Goal: Browse casually

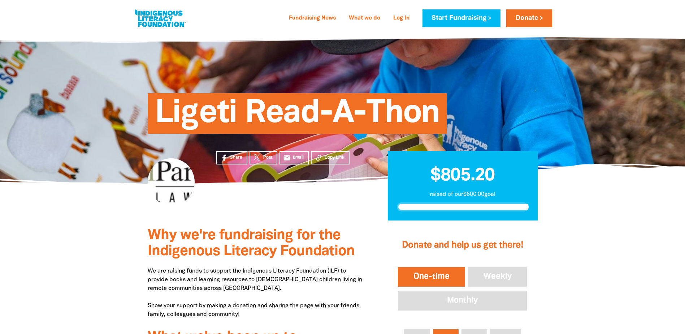
click at [105, 165] on div at bounding box center [342, 174] width 685 height 25
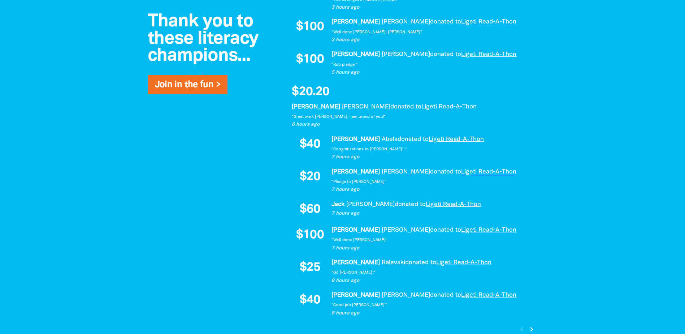
scroll to position [506, 0]
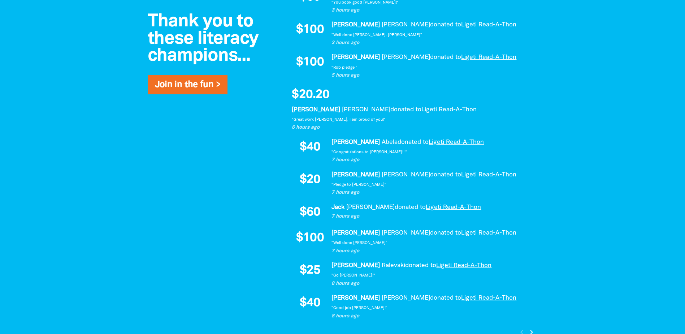
click at [192, 280] on div "Thank you to these literacy champions... Join in the fun > $50 Harrison Campbel…" at bounding box center [342, 162] width 433 height 393
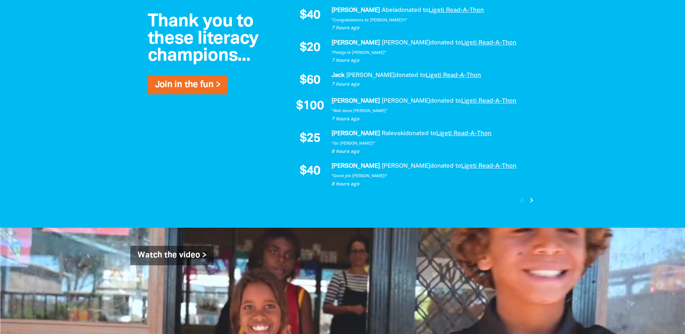
scroll to position [650, 0]
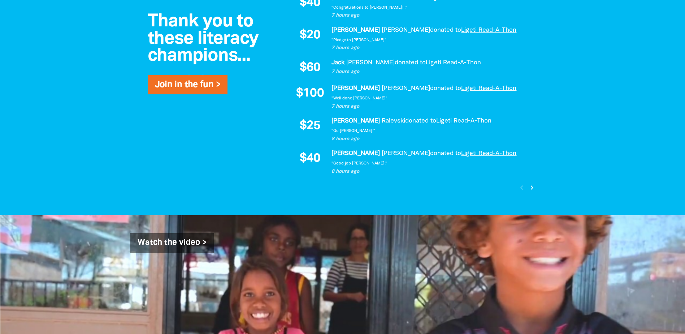
click at [534, 187] on icon "chevron_right" at bounding box center [532, 187] width 9 height 9
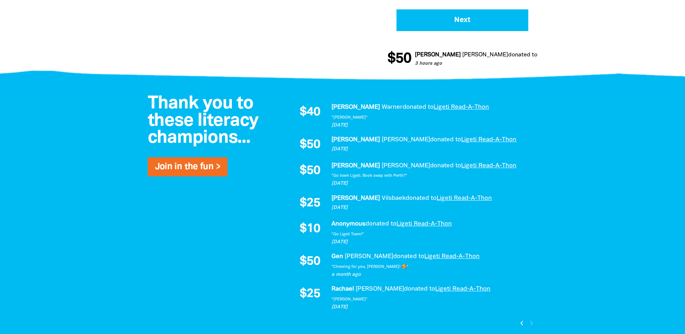
scroll to position [427, 0]
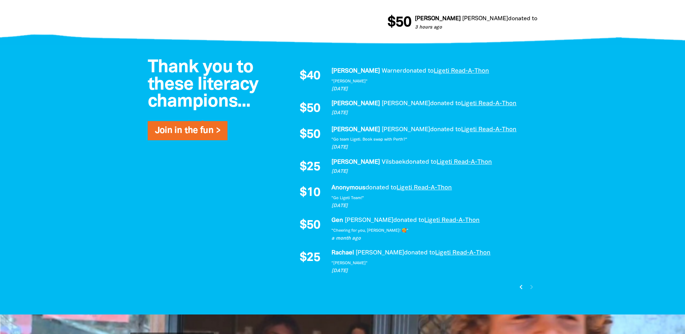
click at [518, 285] on icon "chevron_left" at bounding box center [521, 286] width 9 height 9
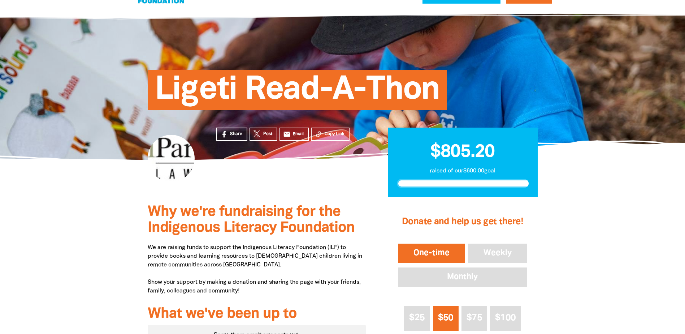
scroll to position [36, 0]
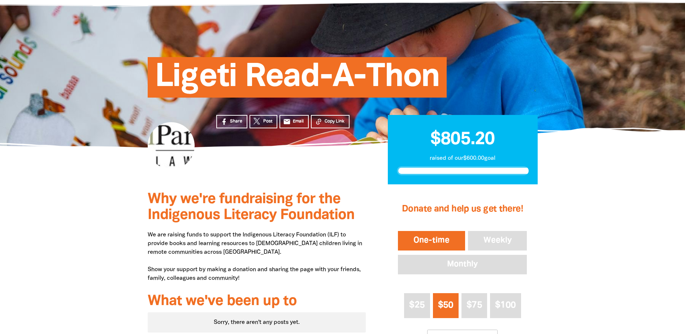
click at [121, 222] on div at bounding box center [342, 308] width 685 height 248
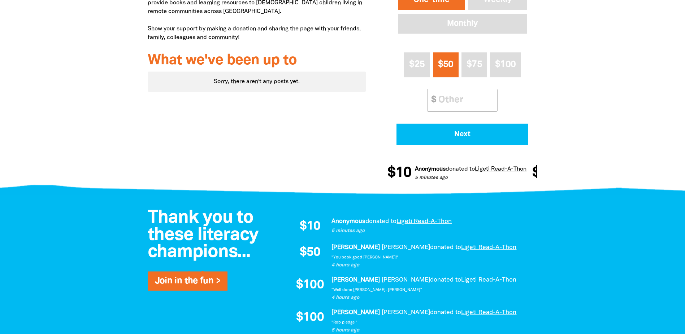
scroll to position [325, 0]
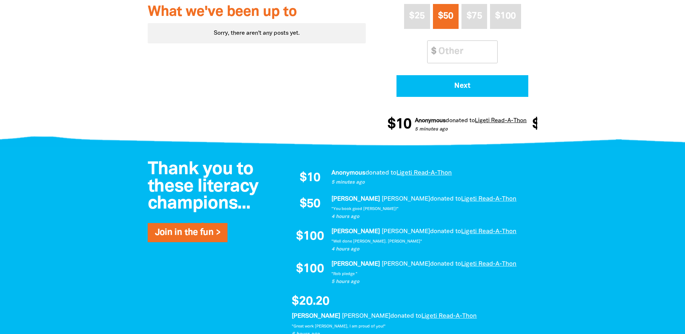
click at [91, 191] on div at bounding box center [342, 340] width 685 height 386
click at [95, 115] on div at bounding box center [342, 19] width 685 height 248
click at [95, 142] on div at bounding box center [342, 135] width 685 height 28
click at [114, 117] on div at bounding box center [342, 19] width 685 height 248
click at [88, 150] on div at bounding box center [342, 340] width 685 height 386
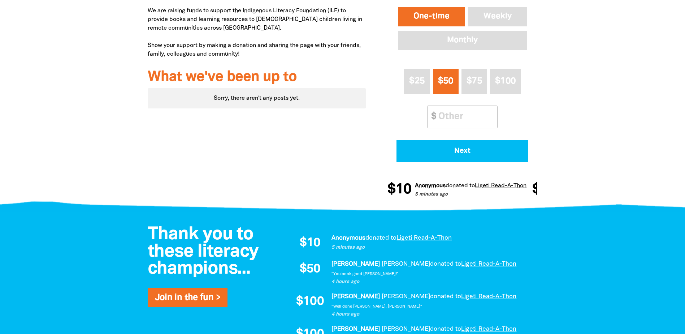
scroll to position [253, 0]
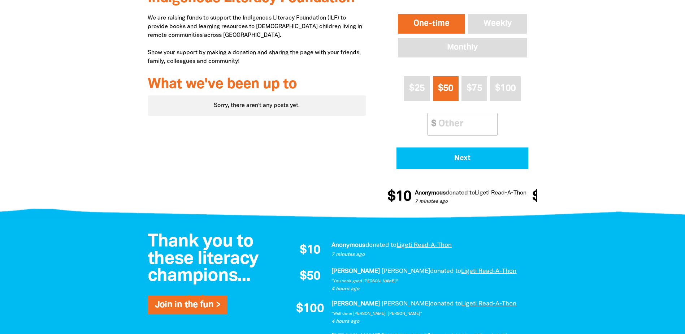
click at [99, 122] on div at bounding box center [342, 91] width 685 height 248
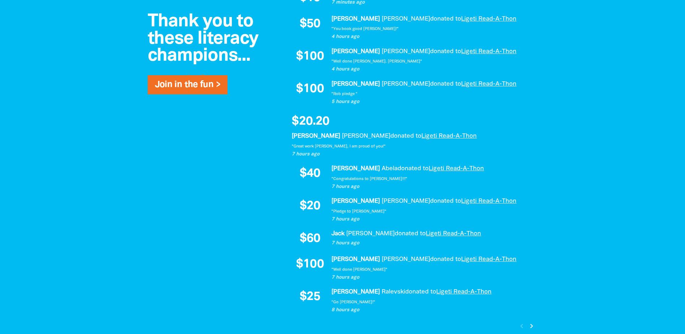
scroll to position [506, 0]
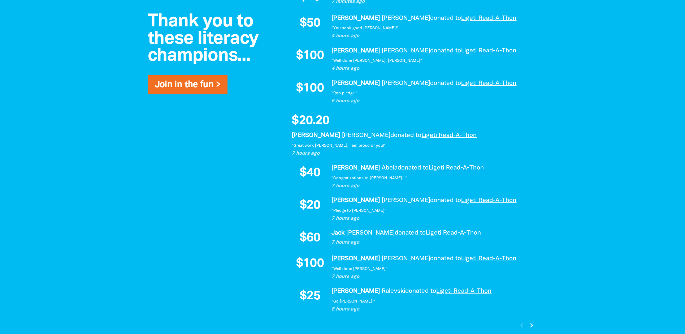
click at [121, 186] on div at bounding box center [342, 159] width 685 height 386
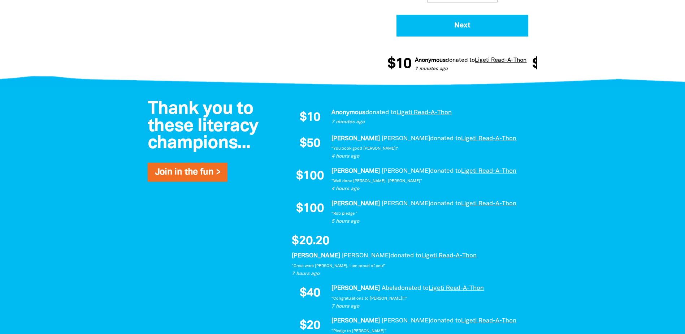
scroll to position [0, 0]
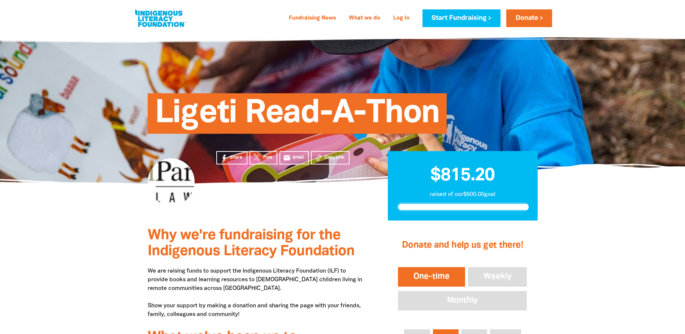
drag, startPoint x: 56, startPoint y: 263, endPoint x: 61, endPoint y: 266, distance: 5.3
drag, startPoint x: 177, startPoint y: 209, endPoint x: 149, endPoint y: 224, distance: 32.2
click at [177, 209] on div at bounding box center [171, 201] width 69 height 37
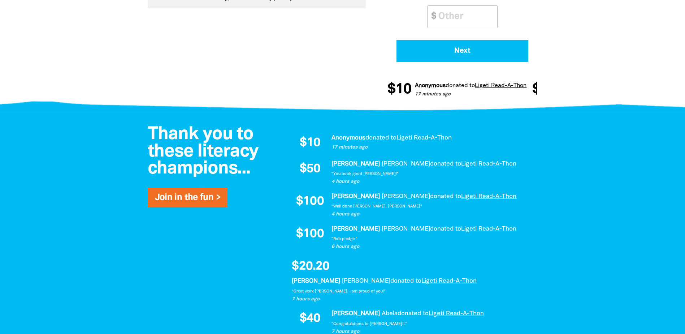
scroll to position [361, 0]
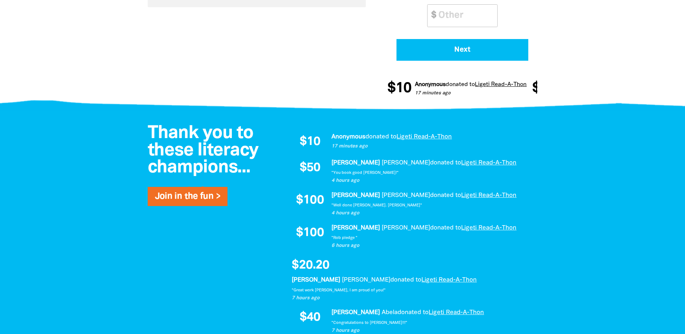
click at [75, 195] on div at bounding box center [342, 304] width 685 height 386
drag, startPoint x: 32, startPoint y: 248, endPoint x: 61, endPoint y: 233, distance: 32.5
click at [32, 248] on div at bounding box center [342, 304] width 685 height 386
